Goal: Information Seeking & Learning: Learn about a topic

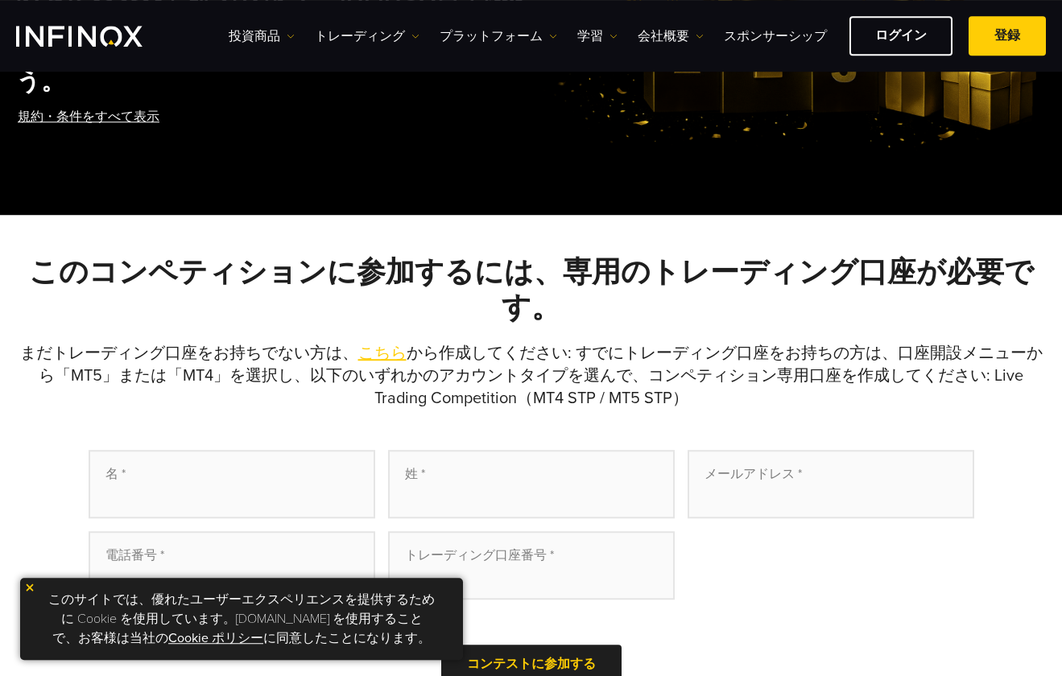
scroll to position [464, 0]
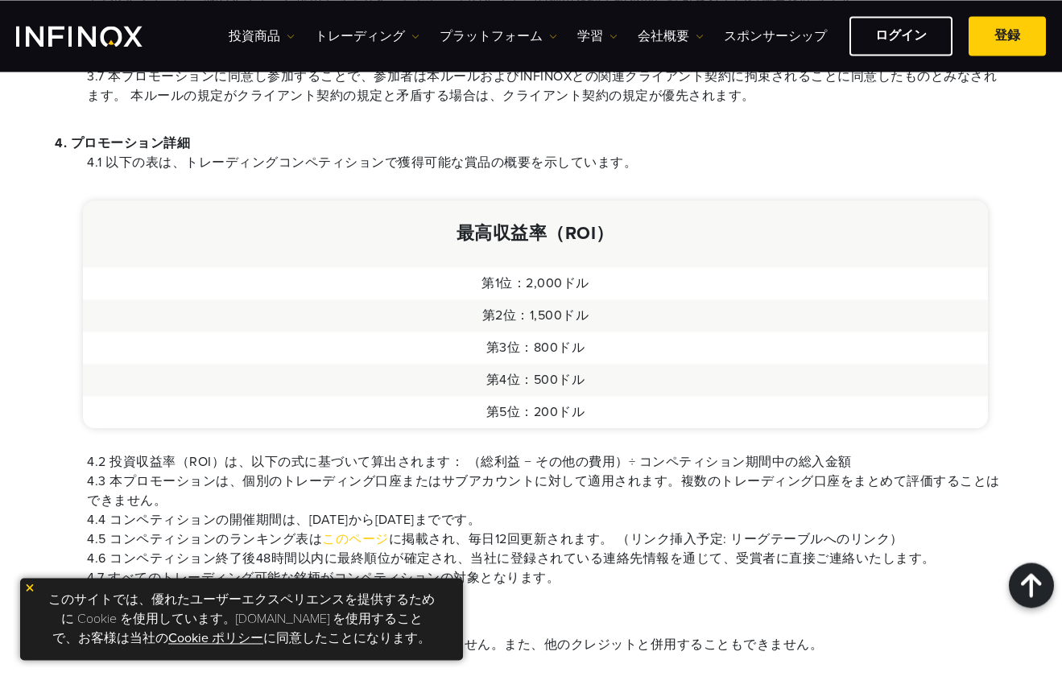
scroll to position [1159, 0]
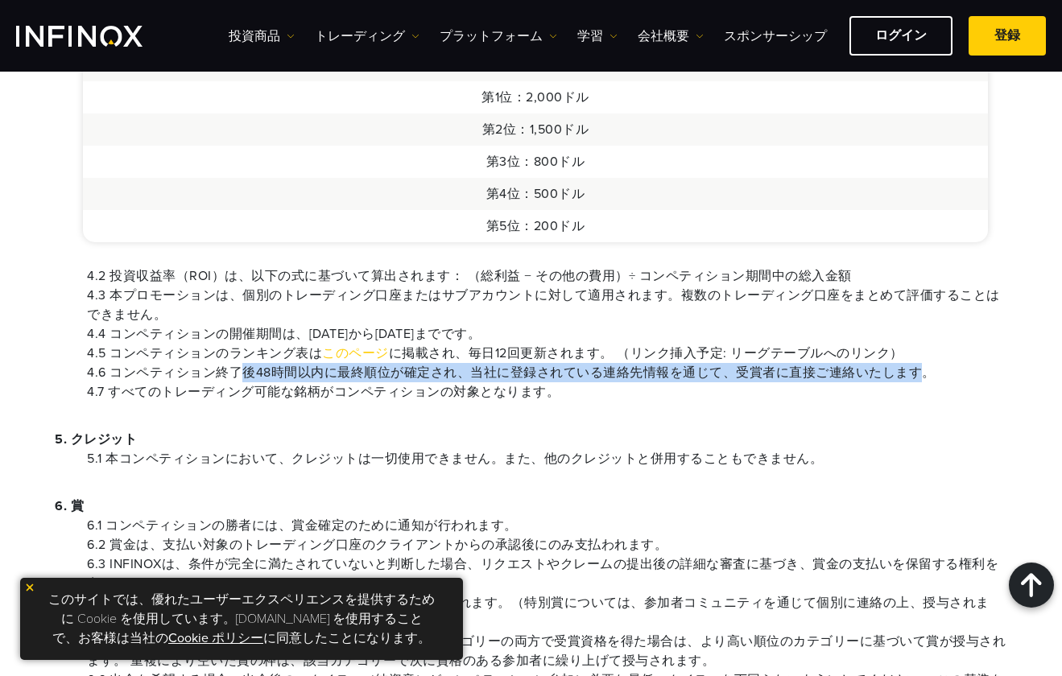
drag, startPoint x: 237, startPoint y: 374, endPoint x: 920, endPoint y: 371, distance: 683.6
click at [920, 371] on li "4.6 コンペティション終了後48時間以内に最終順位が確定され、当社に登録されている連絡先情報を通じて、受賞者に直接ご連絡いたします。" at bounding box center [547, 372] width 920 height 19
click at [340, 350] on link "このページ" at bounding box center [355, 353] width 67 height 16
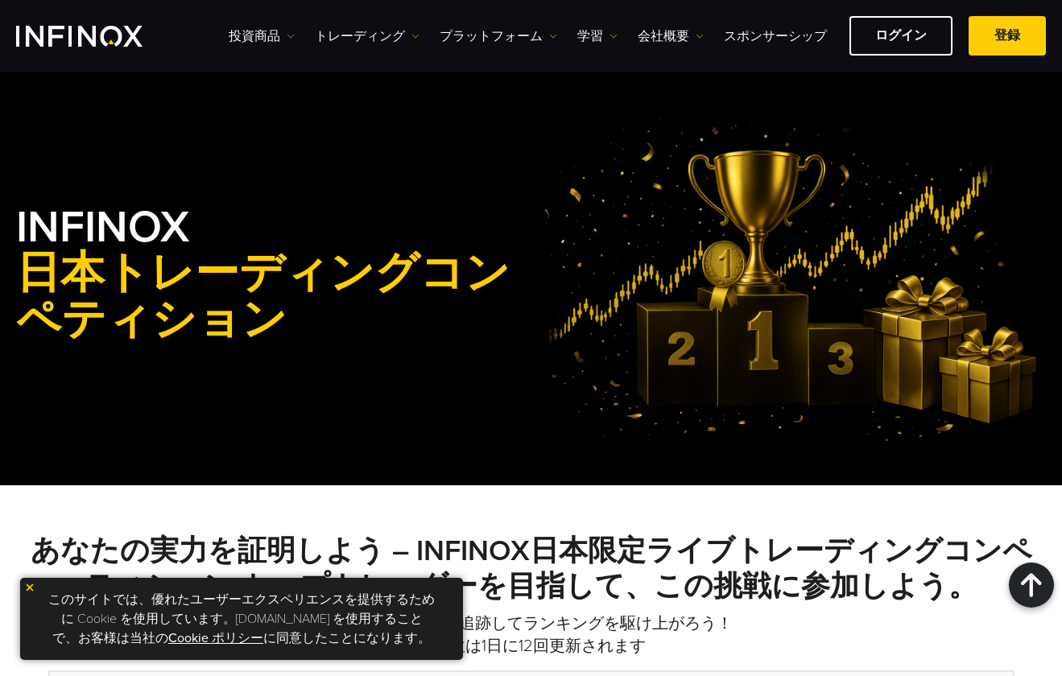
scroll to position [696, 0]
